Goal: Find specific page/section: Find specific page/section

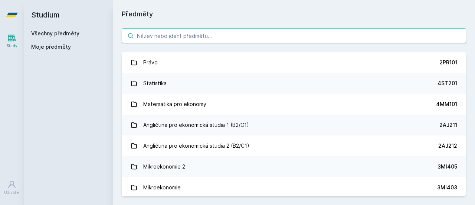
click at [174, 38] on input "search" at bounding box center [294, 35] width 345 height 15
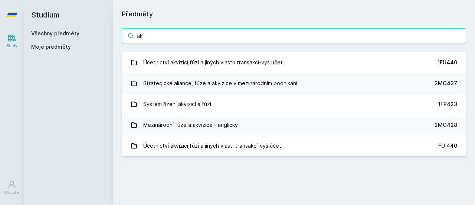
type input "a"
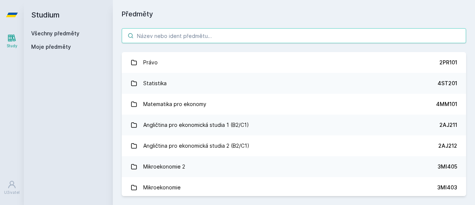
paste input "1FU440"
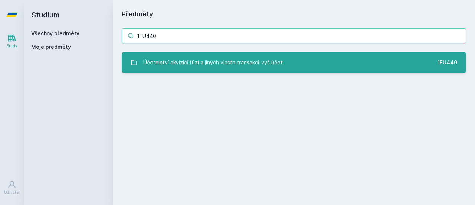
type input "1FU440"
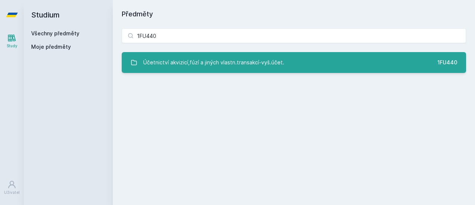
click at [256, 68] on div "Účetnictví akvizicí,fúzí a jiných vlastn.transakcí-vyš.účet." at bounding box center [213, 62] width 141 height 15
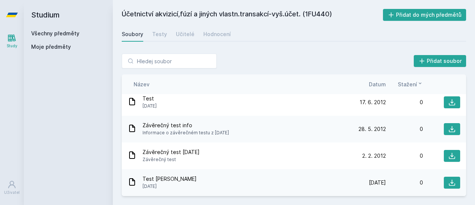
scroll to position [563, 0]
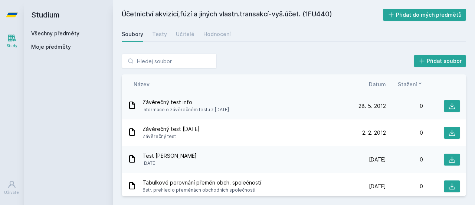
click at [167, 36] on div "Soubory Testy Učitelé Hodnocení" at bounding box center [294, 34] width 345 height 15
click at [162, 35] on div "Testy" at bounding box center [159, 33] width 15 height 7
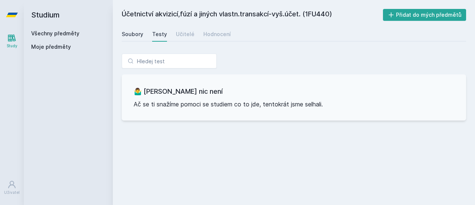
click at [135, 33] on div "Soubory" at bounding box center [133, 33] width 22 height 7
